Goal: Task Accomplishment & Management: Use online tool/utility

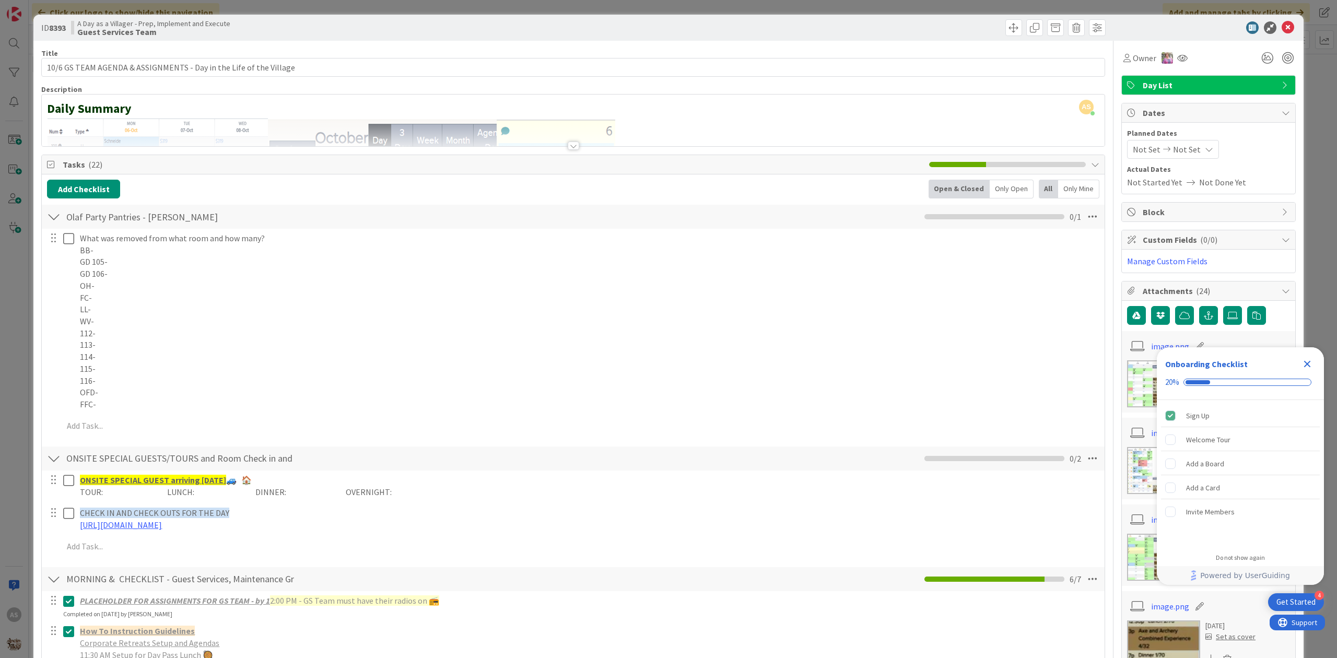
click at [1314, 364] on div "Close Checklist" at bounding box center [1306, 364] width 17 height 17
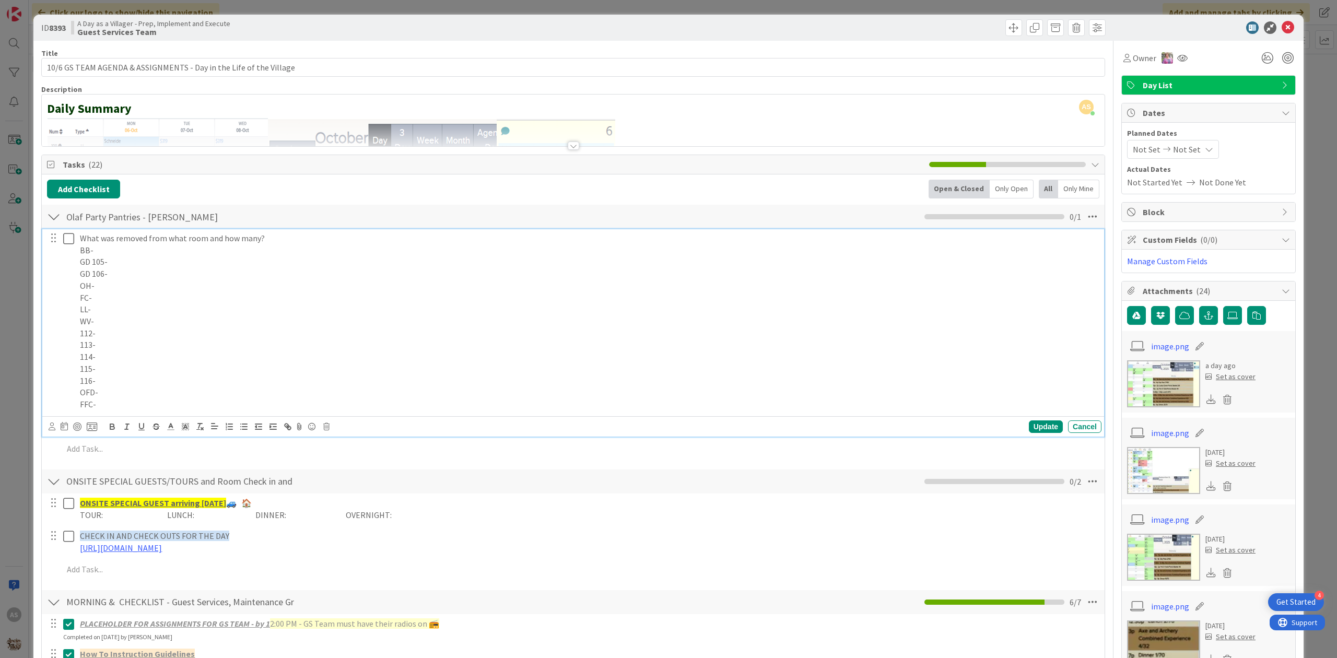
click at [188, 325] on p "WV-" at bounding box center [588, 321] width 1017 height 12
click at [174, 334] on p "112-" at bounding box center [588, 333] width 1017 height 12
click at [117, 361] on p "114-" at bounding box center [588, 357] width 1017 height 12
drag, startPoint x: 255, startPoint y: 334, endPoint x: 97, endPoint y: 331, distance: 158.7
click at [97, 331] on p "112- 1 water, 1 diet coke, 1 chocolate almond" at bounding box center [588, 333] width 1017 height 12
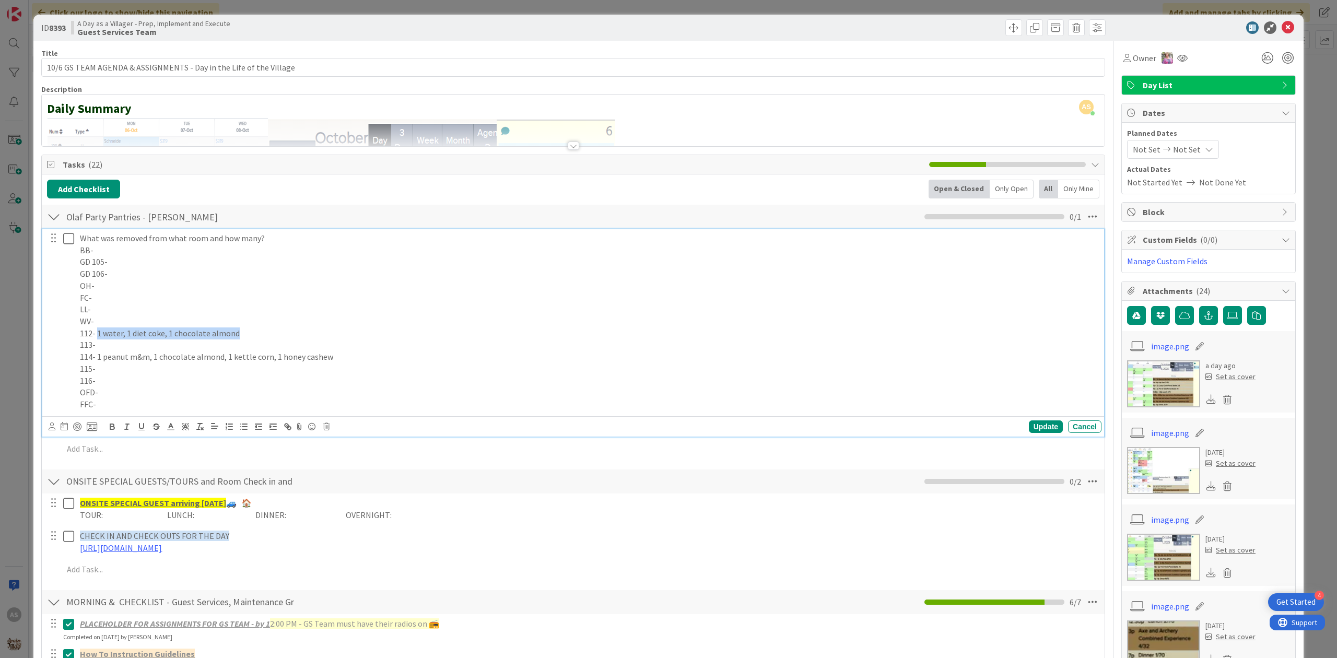
copy p "1 water, 1 diet coke, 1 chocolate almond"
drag, startPoint x: 340, startPoint y: 357, endPoint x: 96, endPoint y: 359, distance: 244.3
click at [96, 359] on p "114- 1 peanut m&m, 1 chocolate almond, 1 kettle corn, 1 honey cashew" at bounding box center [588, 357] width 1017 height 12
copy p "1 peanut m&m, 1 chocolate almond, 1 kettle corn, 1 honey cashew"
click at [1036, 430] on div "Update" at bounding box center [1046, 426] width 34 height 13
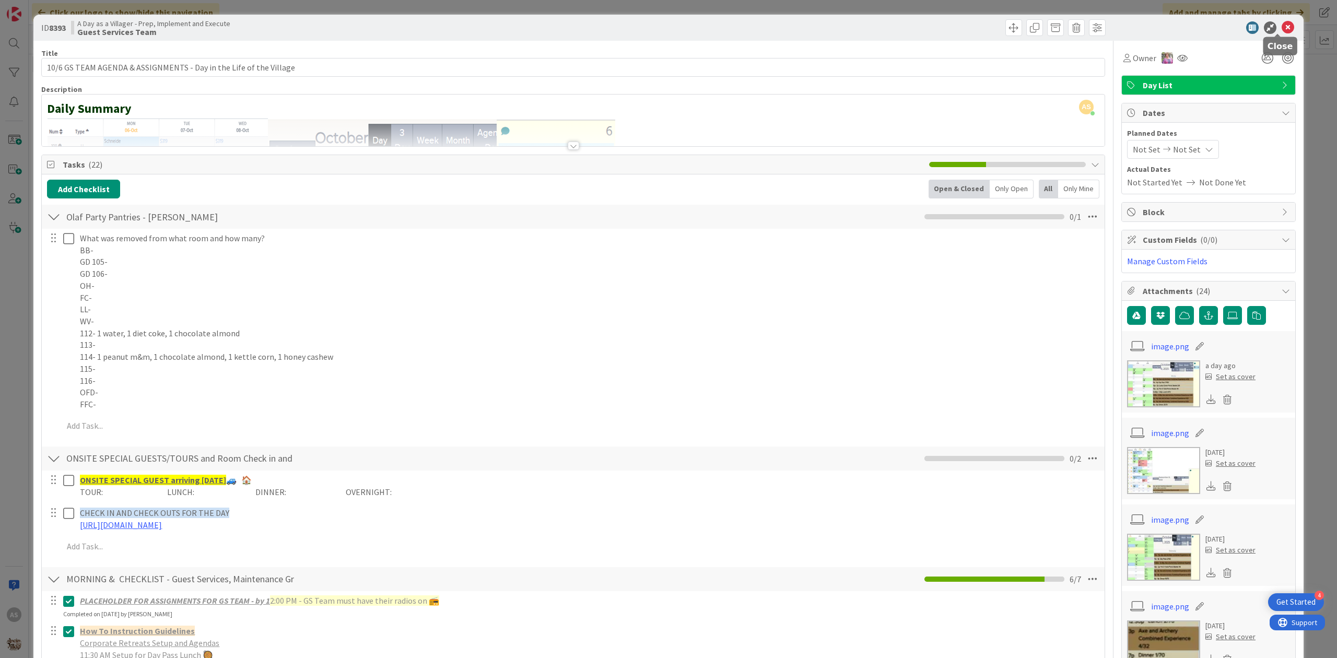
click at [1281, 31] on icon at bounding box center [1287, 27] width 13 height 13
